Goal: Book appointment/travel/reservation

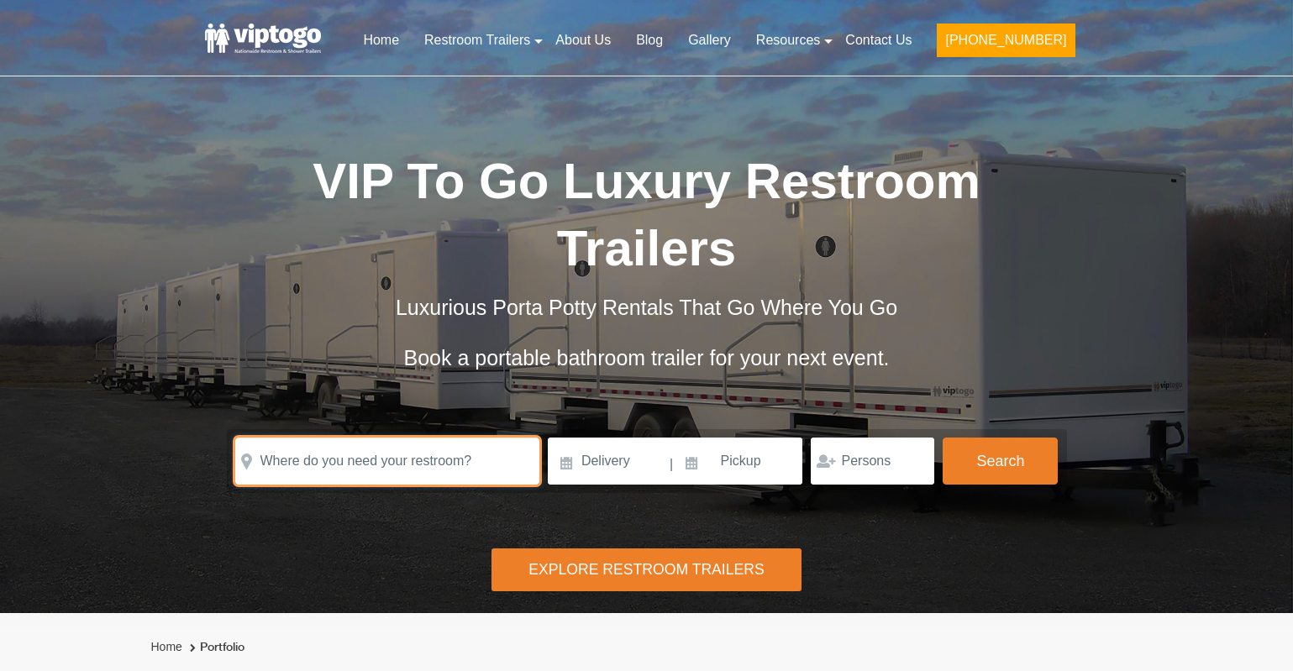
click at [344, 465] on input "text" at bounding box center [387, 461] width 304 height 47
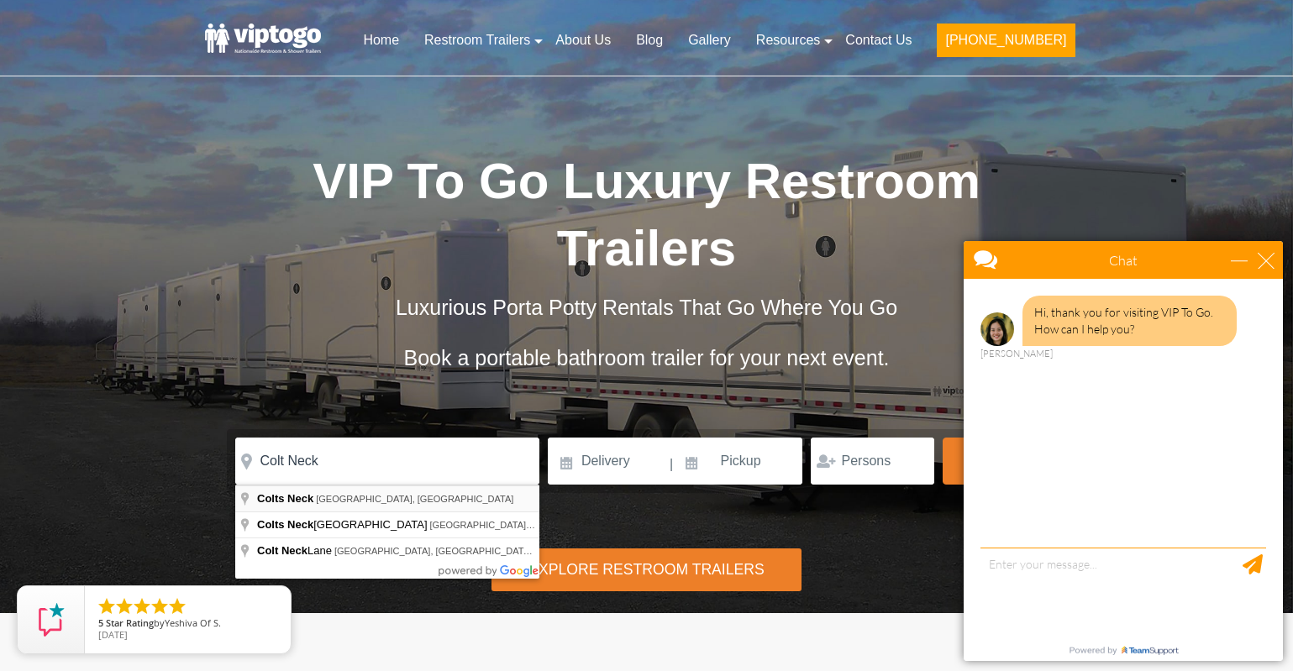
type input "Colts Neck, [GEOGRAPHIC_DATA], [GEOGRAPHIC_DATA]"
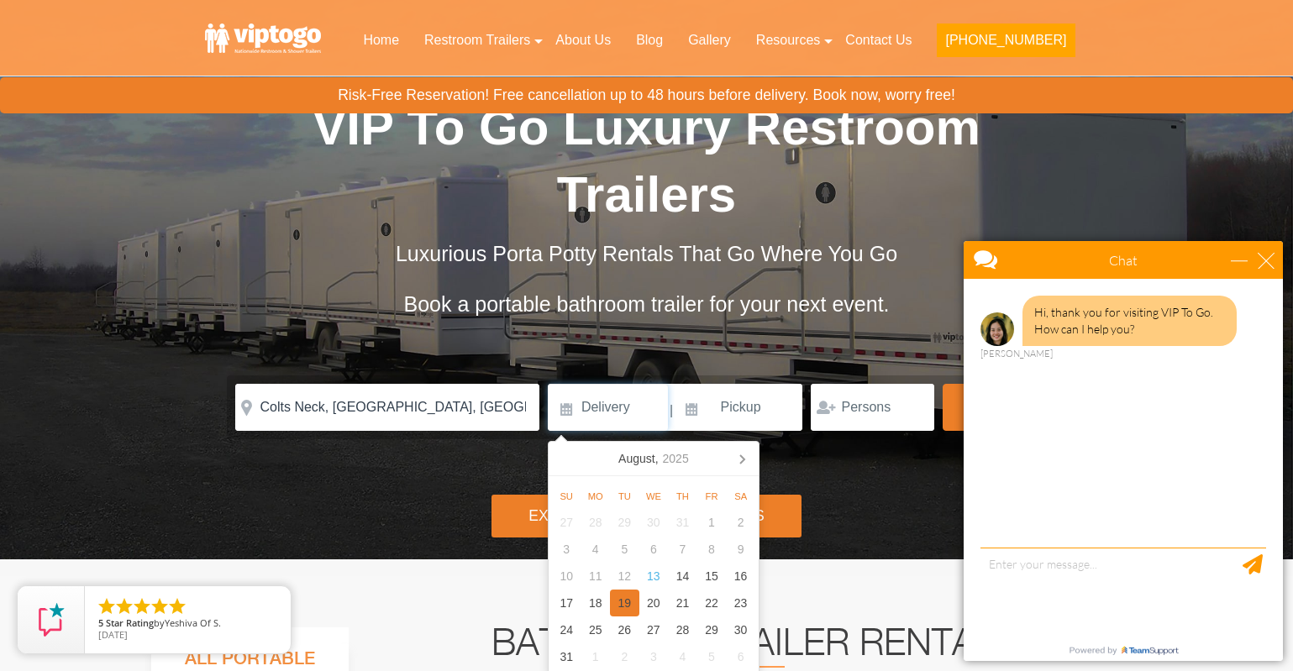
scroll to position [84, 0]
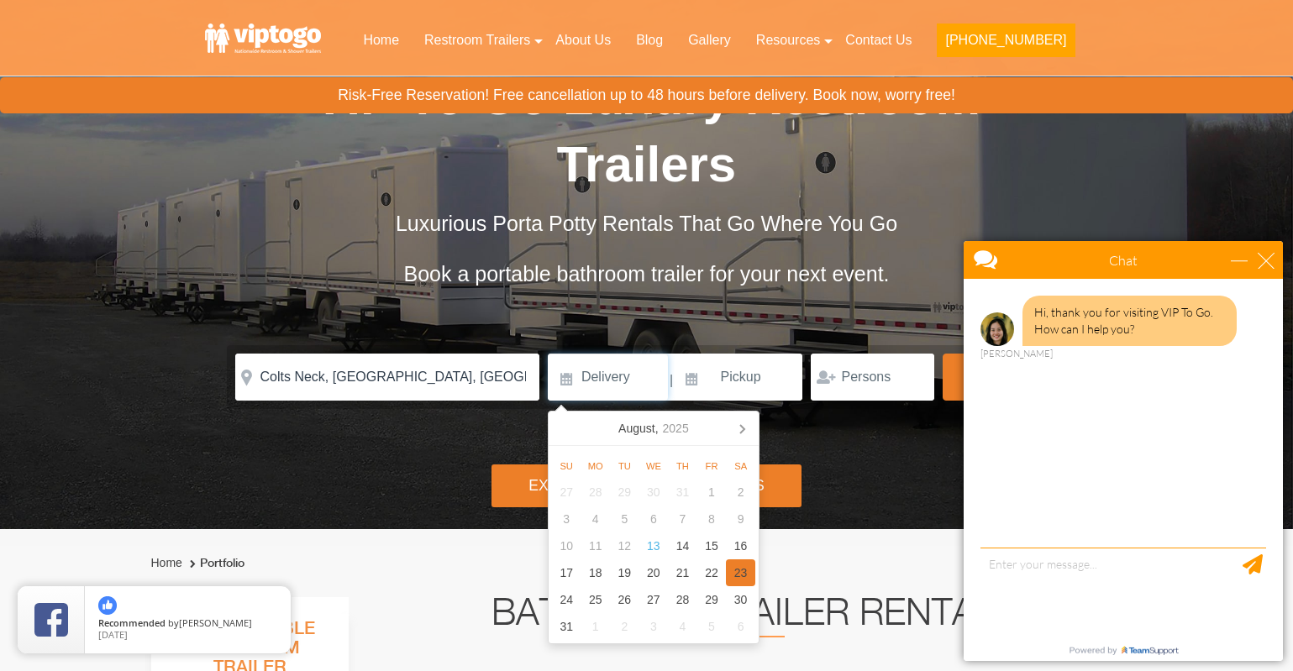
click at [739, 572] on div "23" at bounding box center [740, 573] width 29 height 27
type input "[DATE]"
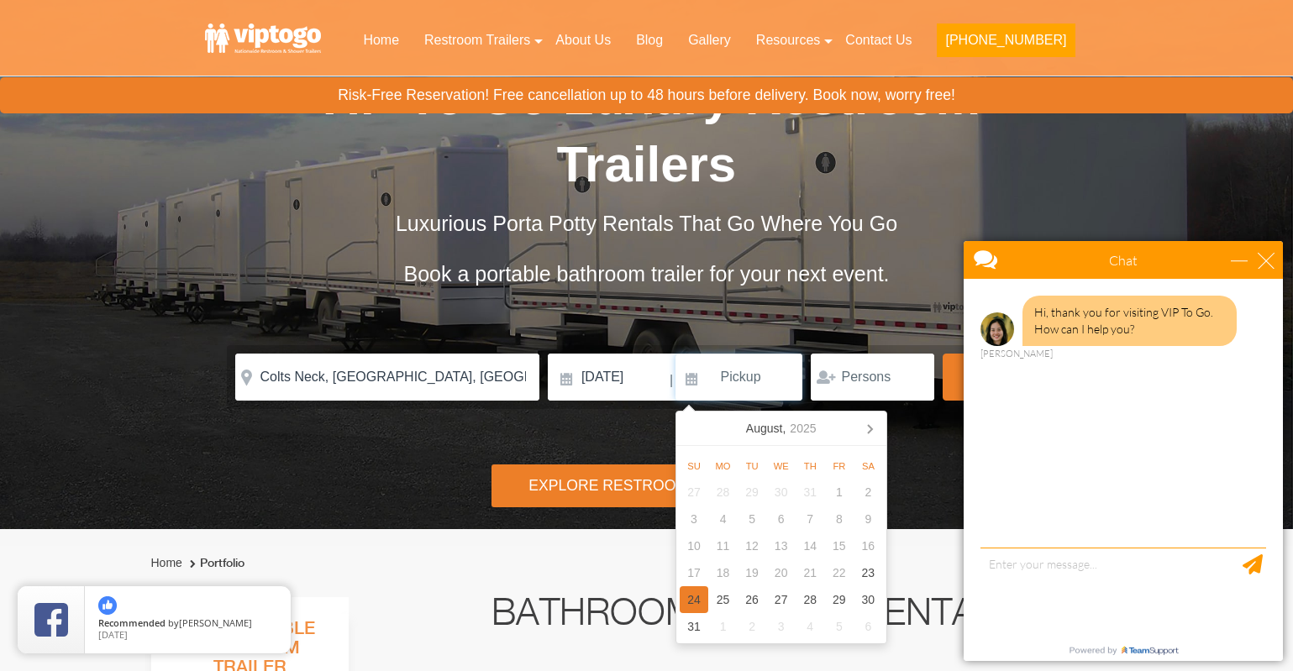
click at [688, 604] on div "24" at bounding box center [694, 600] width 29 height 27
type input "[DATE]"
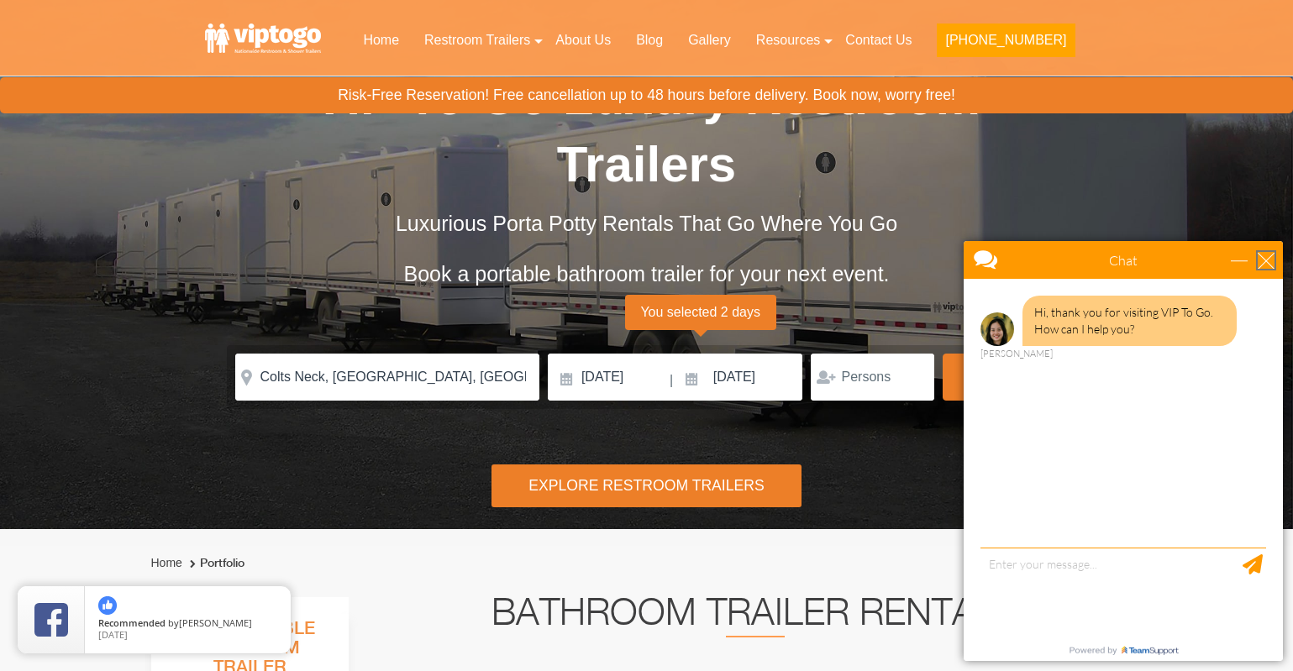
click at [1269, 261] on div "close" at bounding box center [1266, 260] width 17 height 17
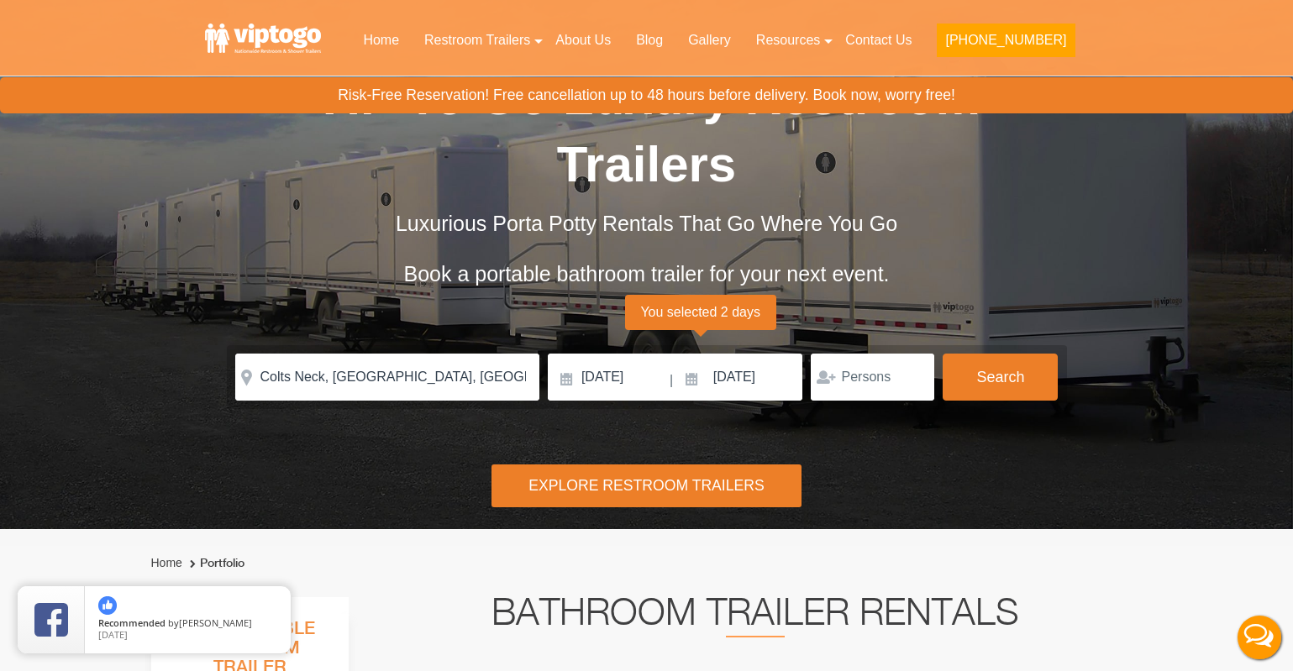
scroll to position [0, 0]
click at [871, 378] on input "number" at bounding box center [873, 377] width 124 height 47
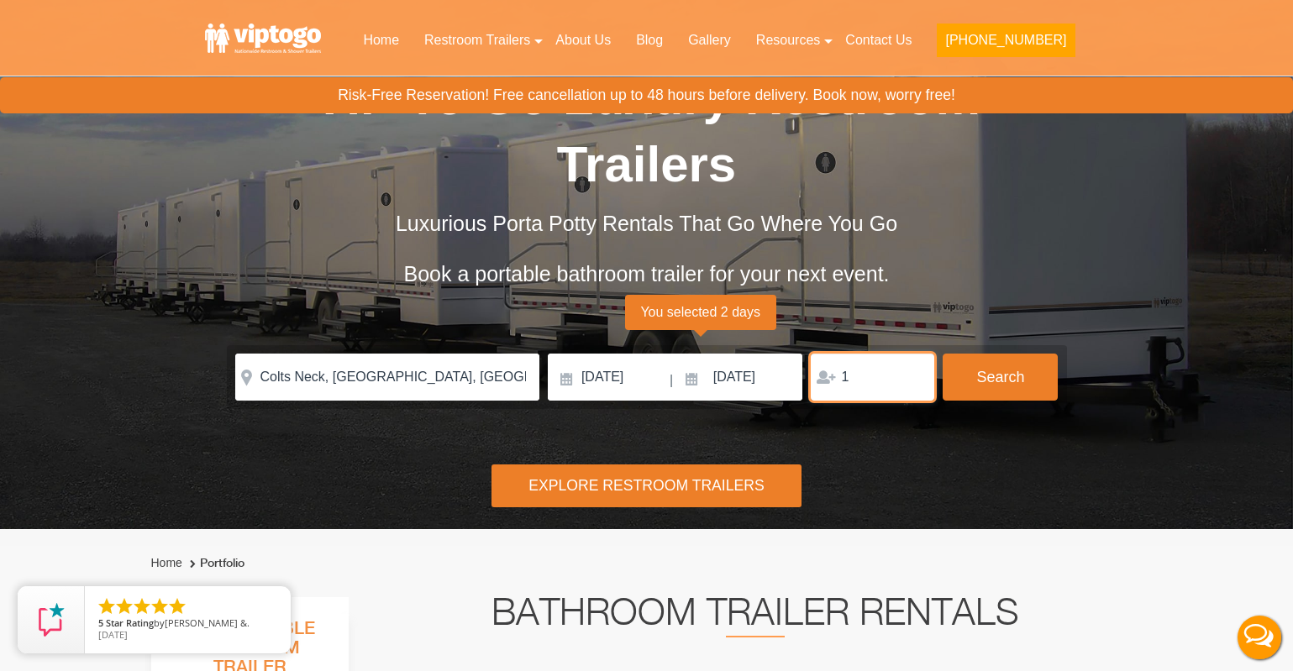
click at [912, 374] on input "1" at bounding box center [873, 377] width 124 height 47
click at [912, 374] on input "2" at bounding box center [873, 377] width 124 height 47
click at [912, 374] on input "3" at bounding box center [873, 377] width 124 height 47
click at [912, 374] on input "4" at bounding box center [873, 377] width 124 height 47
click at [867, 380] on input "4" at bounding box center [873, 377] width 124 height 47
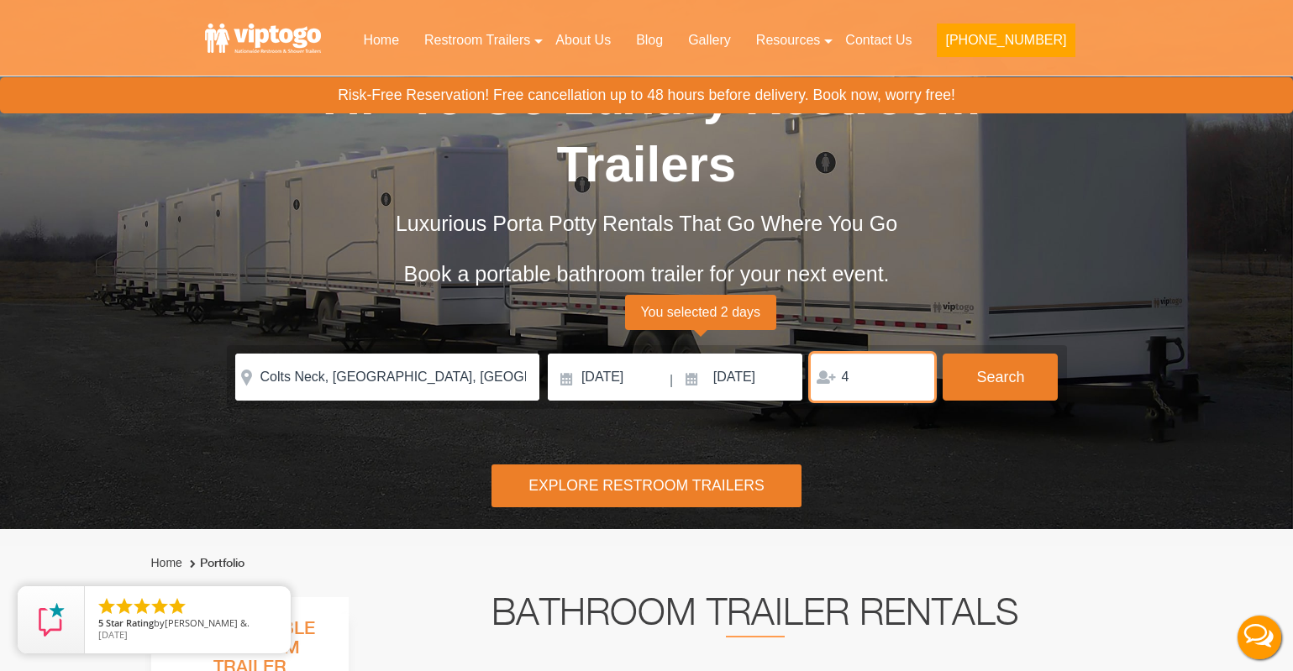
click at [867, 380] on input "4" at bounding box center [873, 377] width 124 height 47
type input "150"
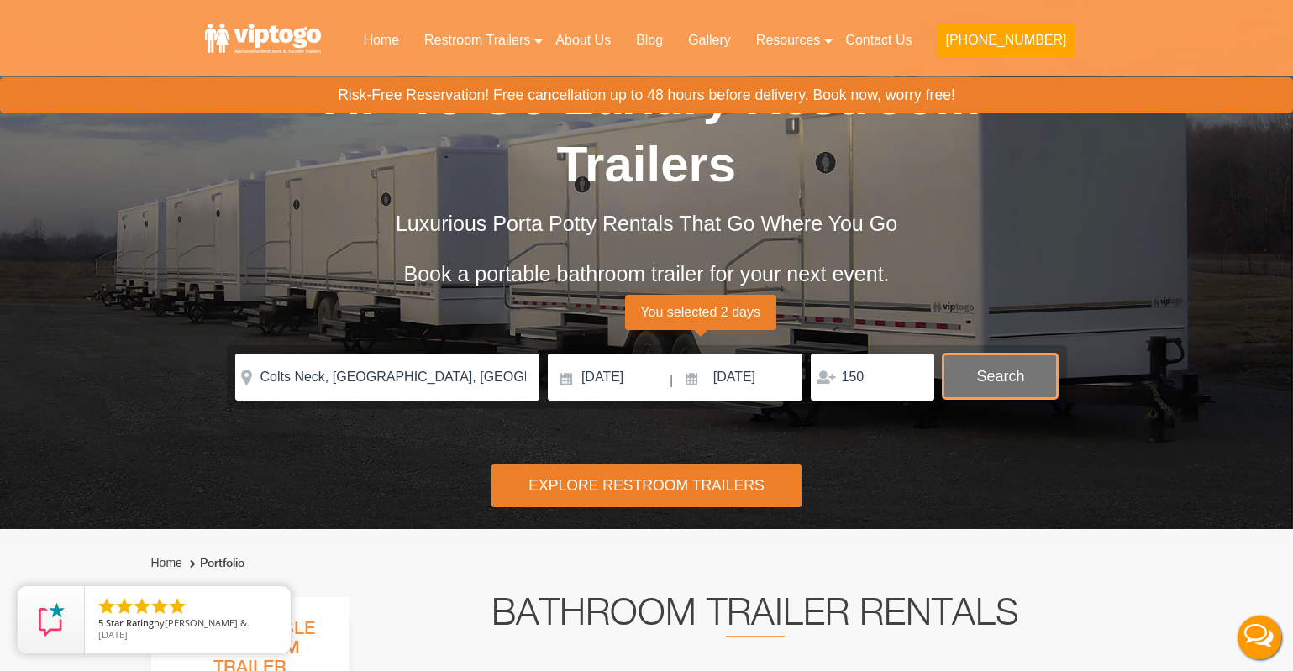
click at [972, 370] on button "Search" at bounding box center [1000, 376] width 115 height 45
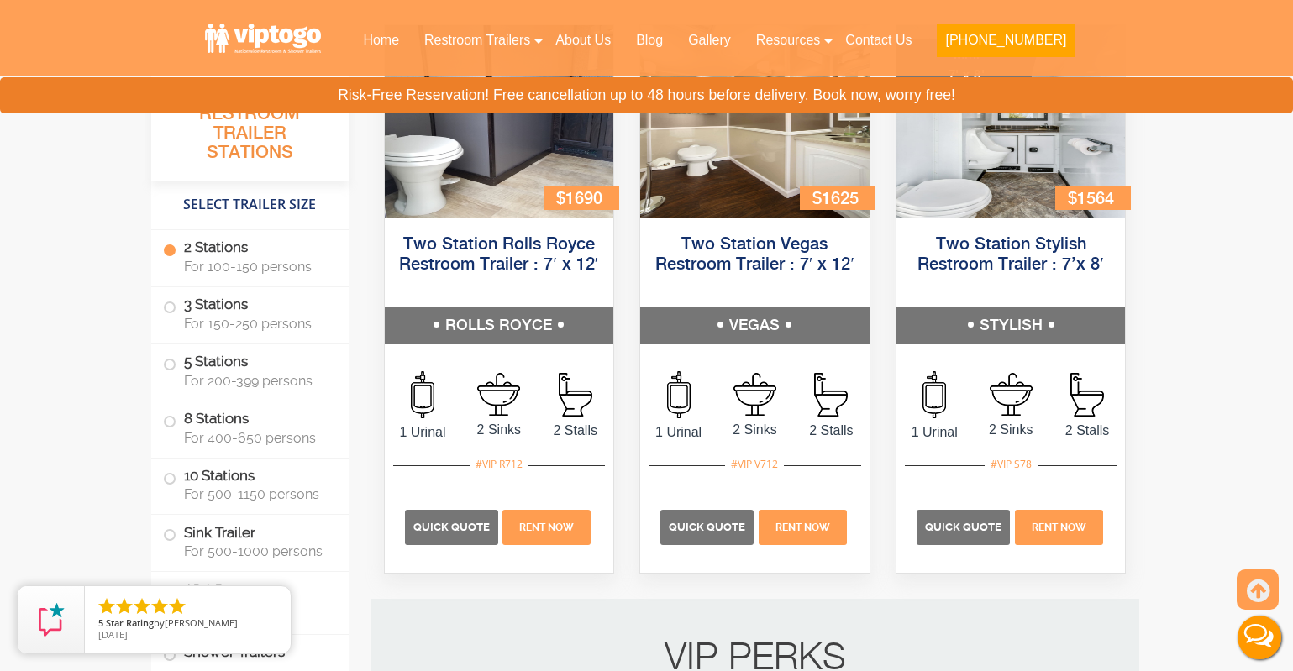
scroll to position [800, 0]
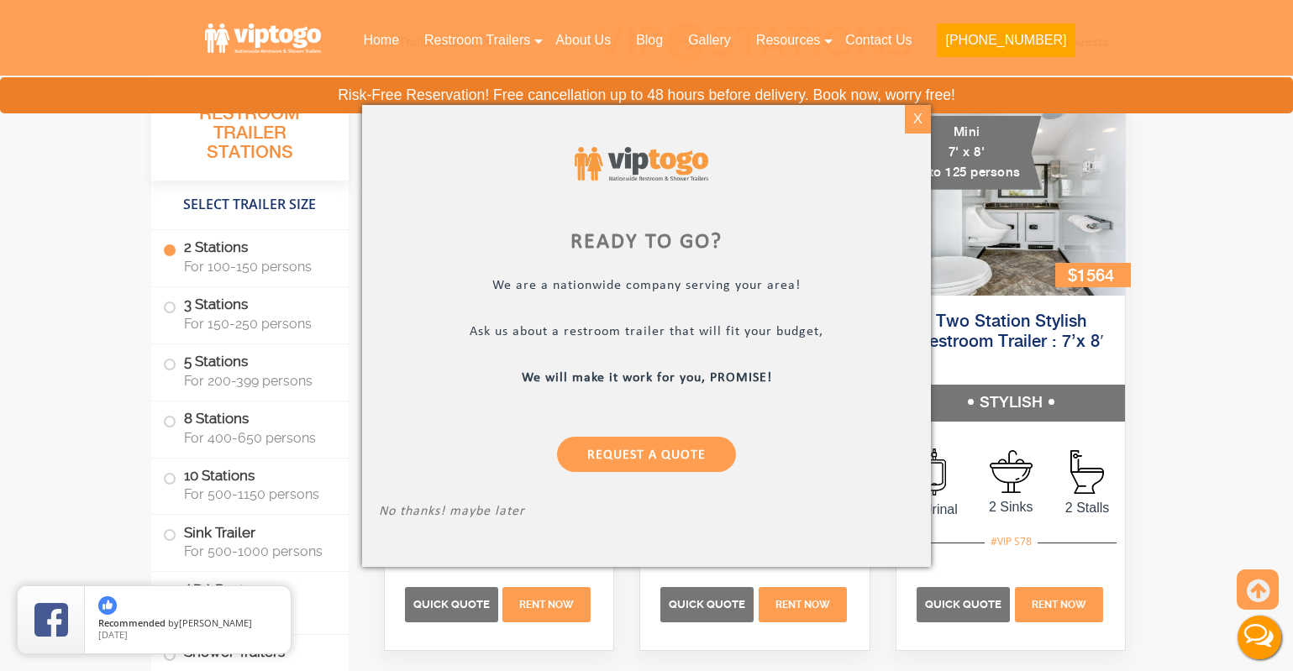
click at [909, 115] on div "X" at bounding box center [918, 119] width 26 height 29
